Goal: Information Seeking & Learning: Find specific fact

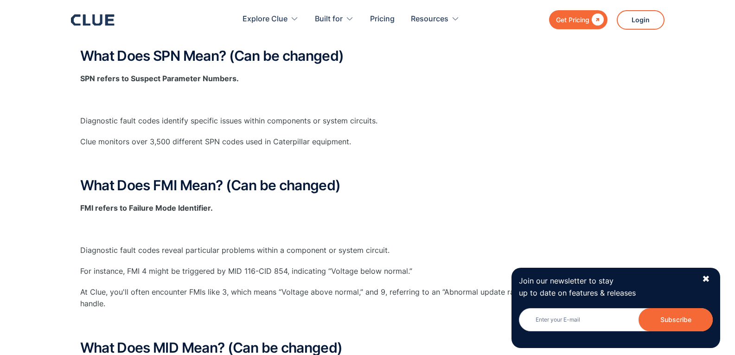
scroll to position [185, 0]
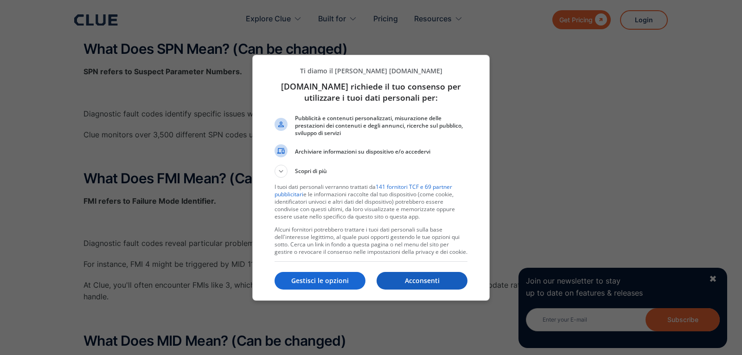
click at [418, 280] on p "Acconsenti" at bounding box center [421, 280] width 91 height 9
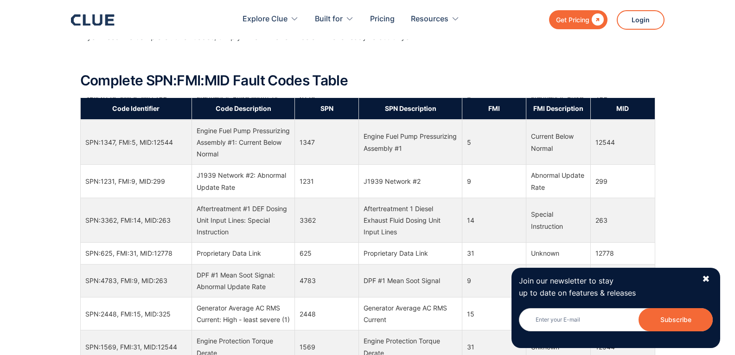
scroll to position [1066, 0]
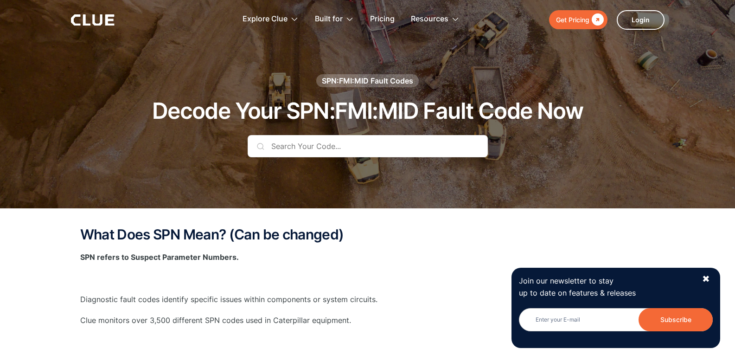
click at [430, 154] on input "text" at bounding box center [367, 146] width 240 height 22
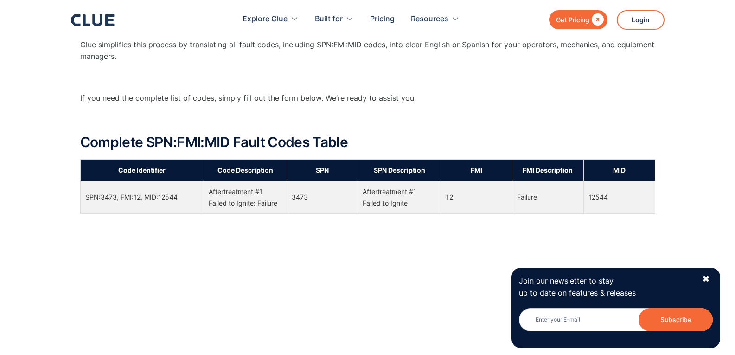
scroll to position [602, 0]
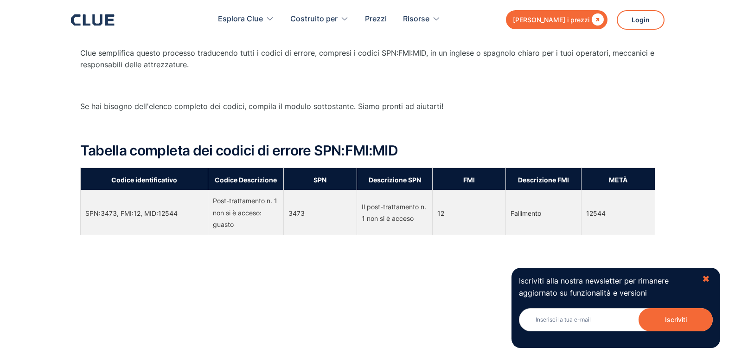
click at [707, 277] on font "✖" at bounding box center [706, 278] width 8 height 11
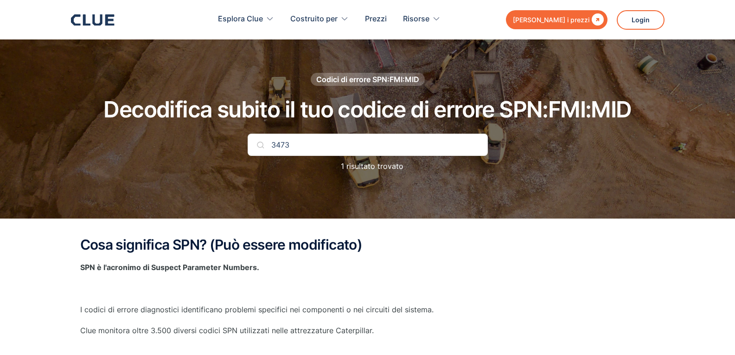
scroll to position [0, 0]
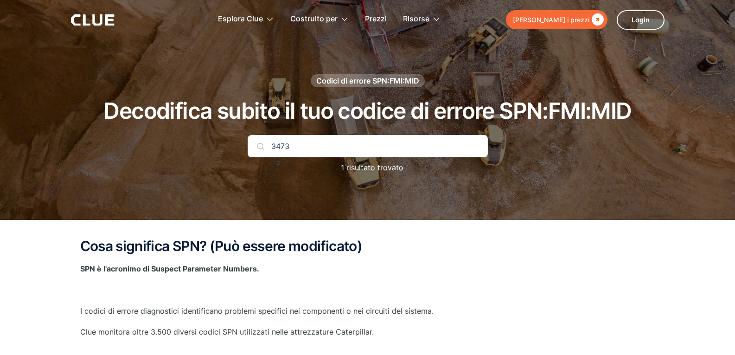
click at [341, 135] on input "3473" at bounding box center [367, 146] width 240 height 22
click at [271, 150] on input "1485" at bounding box center [367, 146] width 240 height 22
type input "spn 1485"
